Goal: Information Seeking & Learning: Learn about a topic

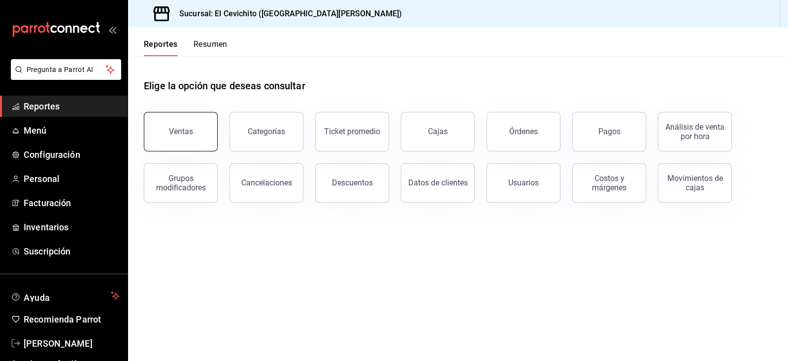
click at [177, 130] on div "Ventas" at bounding box center [181, 131] width 24 height 9
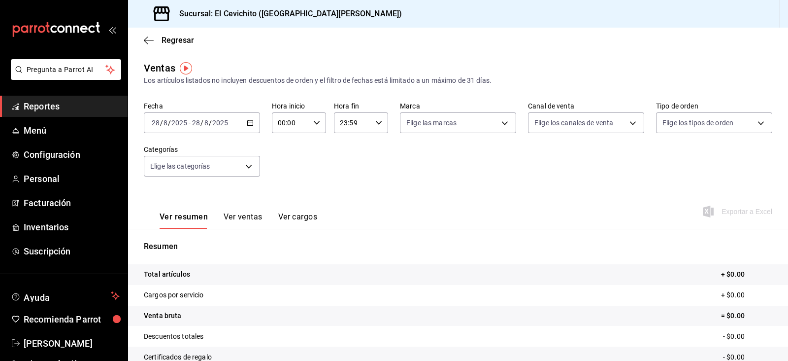
click at [247, 117] on div "2025-08-28 28 / 8 / 2025 - 2025-08-28 28 / 8 / 2025" at bounding box center [202, 122] width 116 height 21
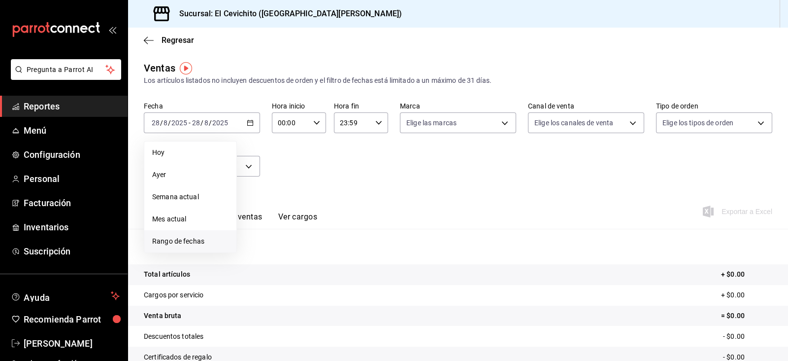
click at [182, 241] on span "Rango de fechas" at bounding box center [190, 241] width 76 height 10
click at [255, 233] on abbr "11" at bounding box center [257, 231] width 6 height 7
click at [364, 236] on button "17" at bounding box center [362, 232] width 17 height 18
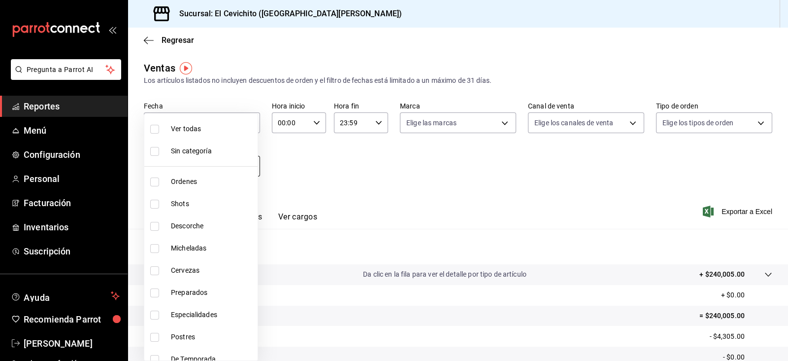
click at [251, 164] on body "Pregunta a Parrot AI Reportes Menú Configuración Personal Facturación Inventari…" at bounding box center [394, 180] width 788 height 361
click at [212, 204] on span "Shots" at bounding box center [212, 204] width 83 height 10
type input "687674ed-7dad-42c9-8578-0bc38cb2a498"
checkbox input "true"
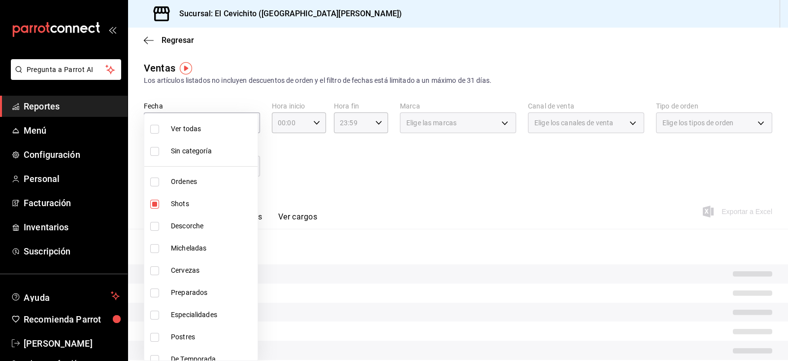
click at [211, 281] on li "Preparados" at bounding box center [200, 292] width 113 height 22
type input "687674ed-7dad-42c9-8578-0bc38cb2a498,eac22d54-664c-4851-8c34-bcfaef3bfeca"
checkbox input "true"
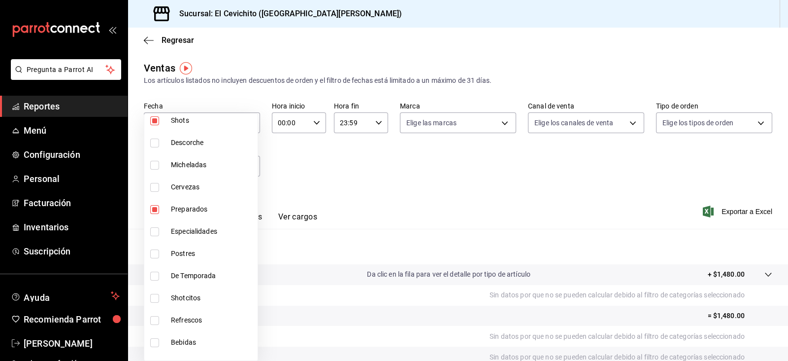
scroll to position [113, 0]
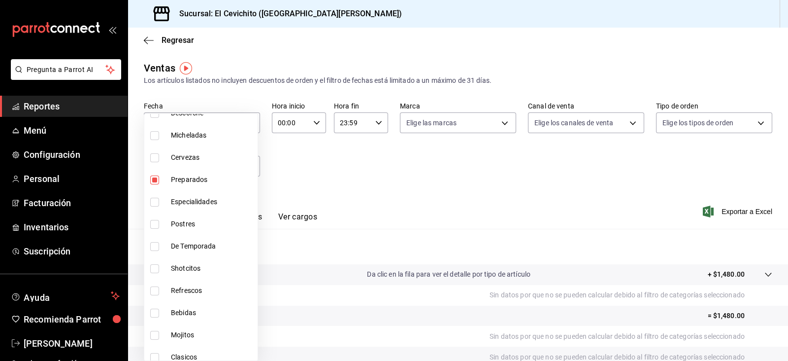
click at [198, 269] on span "Shotcitos" at bounding box center [212, 268] width 83 height 10
type input "687674ed-7dad-42c9-8578-0bc38cb2a498,eac22d54-664c-4851-8c34-bcfaef3bfeca,3b0af…"
checkbox input "true"
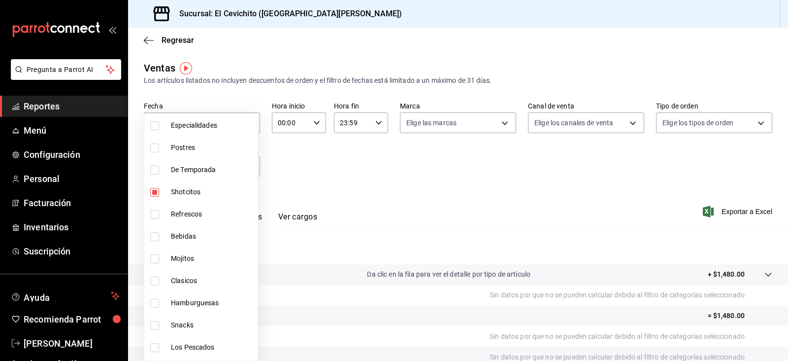
click at [198, 267] on li "Mojitos" at bounding box center [200, 258] width 113 height 22
type input "687674ed-7dad-42c9-8578-0bc38cb2a498,eac22d54-664c-4851-8c34-bcfaef3bfeca,3b0af…"
checkbox input "true"
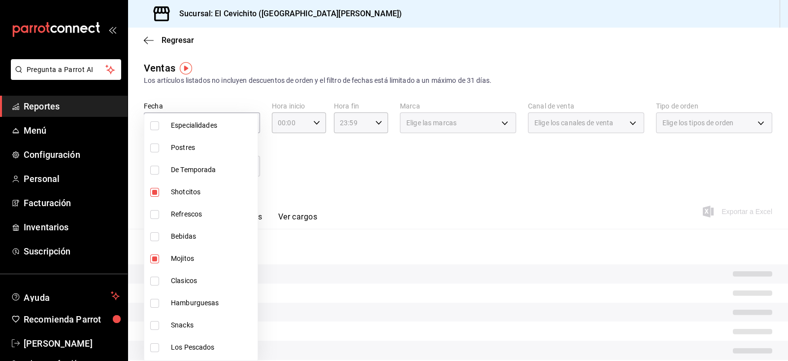
click at [197, 277] on span "Clasicos" at bounding box center [212, 280] width 83 height 10
type input "687674ed-7dad-42c9-8578-0bc38cb2a498,eac22d54-664c-4851-8c34-bcfaef3bfeca,3b0af…"
checkbox input "true"
click at [196, 298] on span "Hamburguesas" at bounding box center [212, 303] width 83 height 10
type input "687674ed-7dad-42c9-8578-0bc38cb2a498,eac22d54-664c-4851-8c34-bcfaef3bfeca,3b0af…"
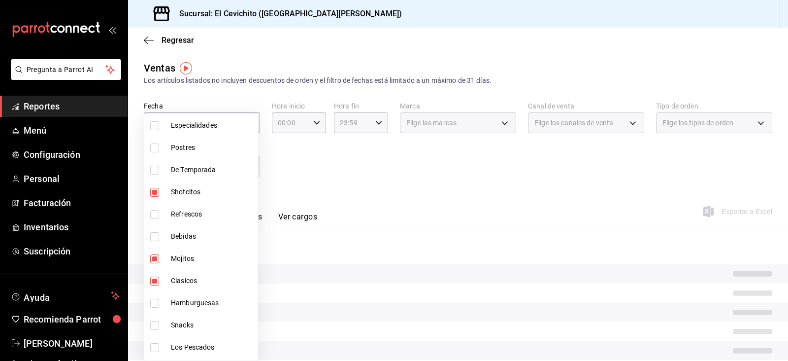
checkbox input "true"
click at [195, 324] on span "Snacks" at bounding box center [212, 325] width 83 height 10
type input "687674ed-7dad-42c9-8578-0bc38cb2a498,eac22d54-664c-4851-8c34-bcfaef3bfeca,3b0af…"
checkbox input "true"
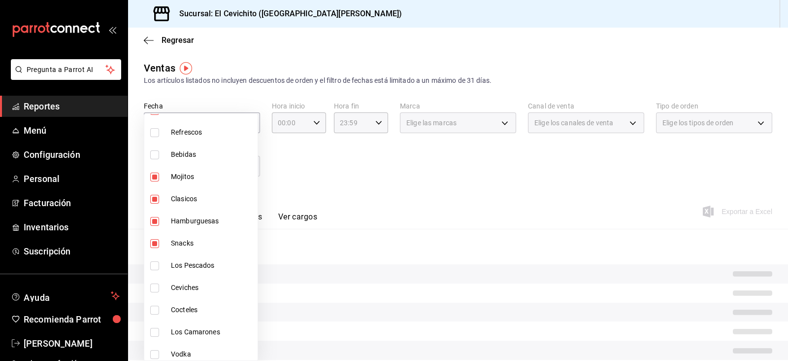
scroll to position [278, 0]
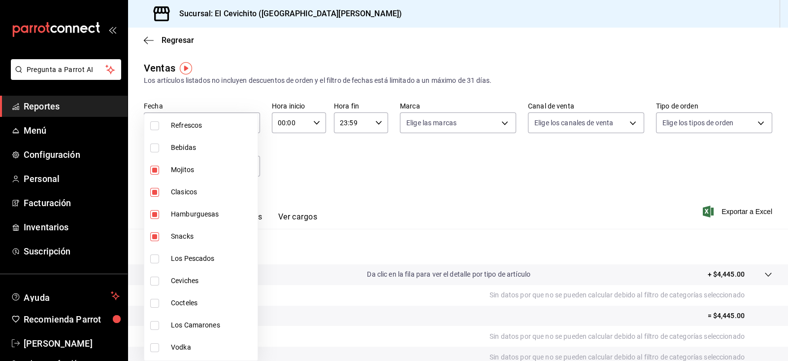
click at [180, 346] on span "Vodka" at bounding box center [212, 347] width 83 height 10
type input "687674ed-7dad-42c9-8578-0bc38cb2a498,eac22d54-664c-4851-8c34-bcfaef3bfeca,3b0af…"
checkbox input "true"
click at [312, 214] on div at bounding box center [394, 180] width 788 height 361
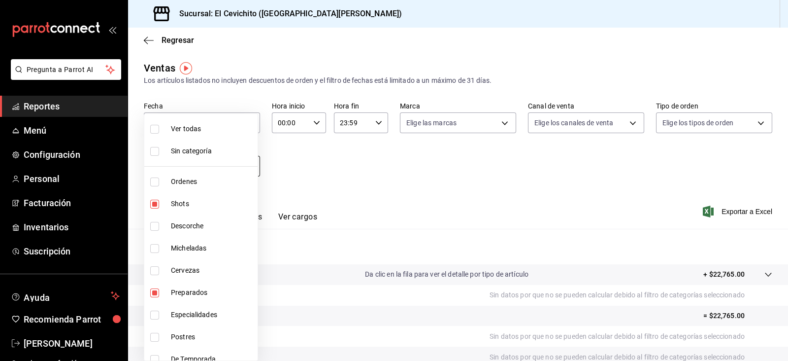
click at [246, 167] on body "Pregunta a Parrot AI Reportes Menú Configuración Personal Facturación Inventari…" at bounding box center [394, 180] width 788 height 361
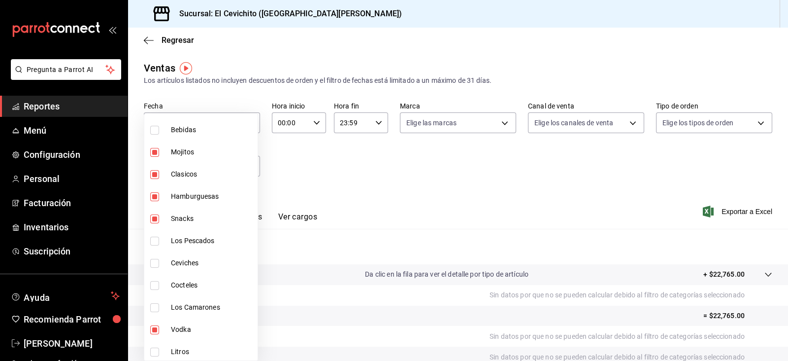
scroll to position [298, 0]
click at [369, 305] on div at bounding box center [394, 180] width 788 height 361
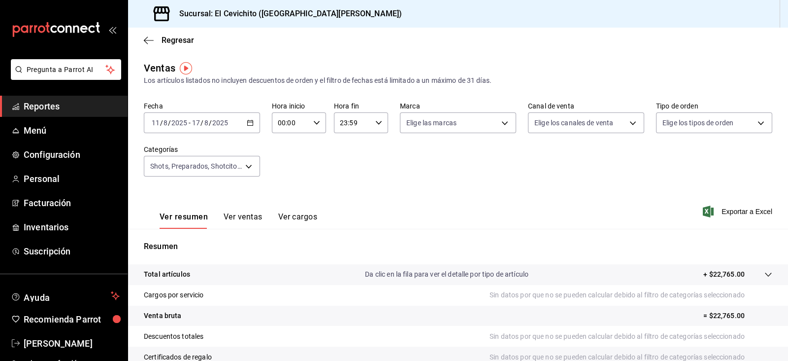
click at [251, 217] on button "Ver ventas" at bounding box center [243, 220] width 39 height 17
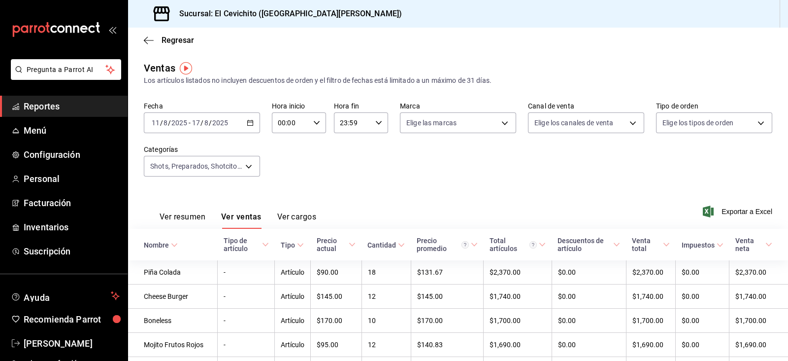
click at [175, 219] on button "Ver resumen" at bounding box center [183, 220] width 46 height 17
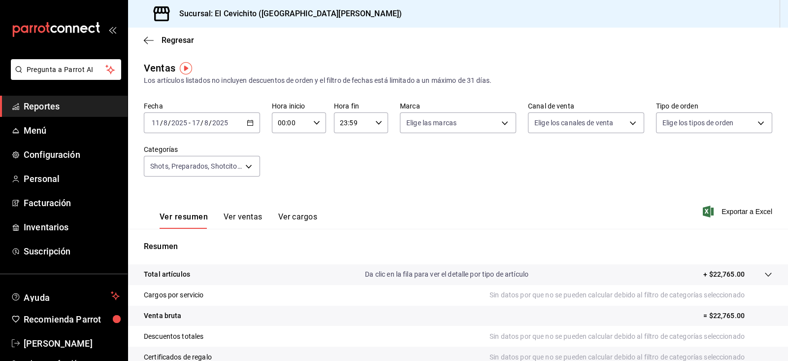
click at [244, 130] on div "2025-08-11 11 / 8 / 2025 - 2025-08-17 17 / 8 / 2025" at bounding box center [202, 122] width 116 height 21
drag, startPoint x: 683, startPoint y: 272, endPoint x: 754, endPoint y: 272, distance: 72.0
click at [754, 272] on tr "Total artículos Da clic en la fila para ver el detalle por tipo de artículo + $…" at bounding box center [458, 274] width 660 height 21
